Goal: Task Accomplishment & Management: Use online tool/utility

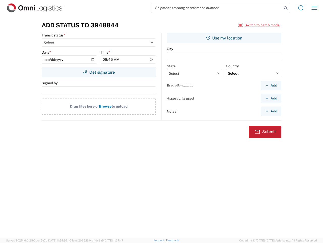
click at [217, 8] on input "search" at bounding box center [217, 8] width 131 height 10
click at [286, 8] on icon at bounding box center [285, 8] width 7 height 7
click at [301, 8] on icon at bounding box center [301, 8] width 8 height 8
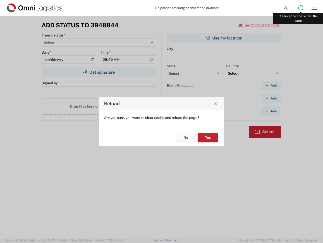
click at [315, 8] on div "Reload Are you sure, you want to clear cache and reload the page? No Yes" at bounding box center [161, 121] width 323 height 243
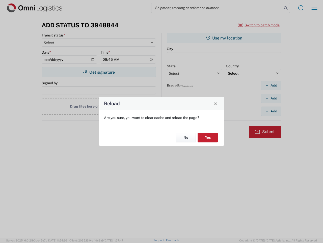
click at [259, 25] on div "Reload Are you sure, you want to clear cache and reload the page? No Yes" at bounding box center [161, 121] width 323 height 243
click at [99, 72] on div "Reload Are you sure, you want to clear cache and reload the page? No Yes" at bounding box center [161, 121] width 323 height 243
click at [224, 38] on div "Reload Are you sure, you want to clear cache and reload the page? No Yes" at bounding box center [161, 121] width 323 height 243
click at [271, 85] on div "Reload Are you sure, you want to clear cache and reload the page? No Yes" at bounding box center [161, 121] width 323 height 243
click at [271, 98] on div "Reload Are you sure, you want to clear cache and reload the page? No Yes" at bounding box center [161, 121] width 323 height 243
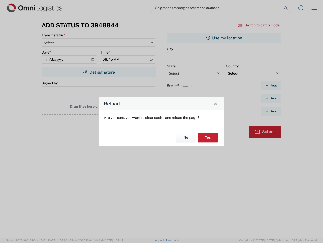
click at [271, 111] on div "Reload Are you sure, you want to clear cache and reload the page? No Yes" at bounding box center [161, 121] width 323 height 243
